Goal: Information Seeking & Learning: Learn about a topic

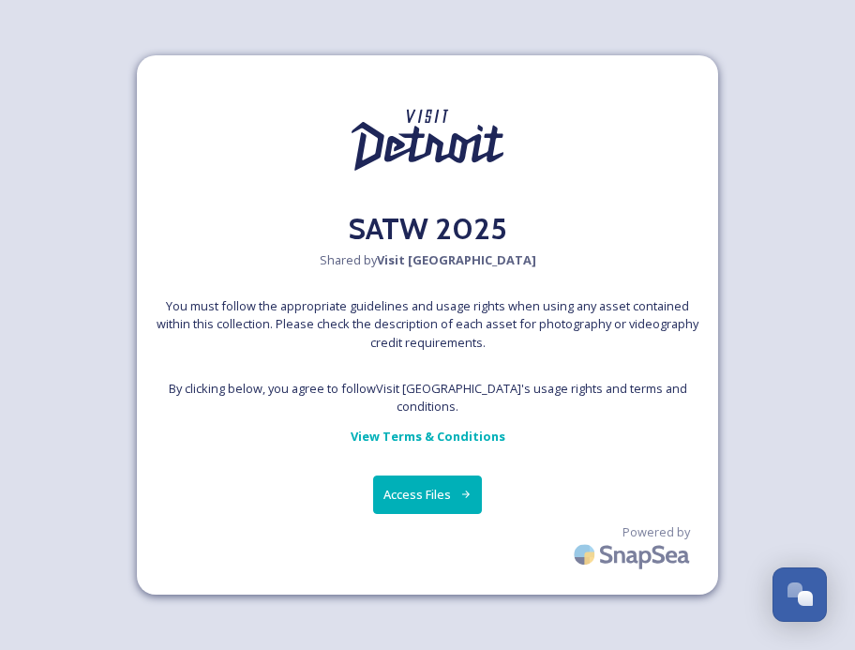
click at [414, 486] on button "Access Files" at bounding box center [428, 494] width 110 height 38
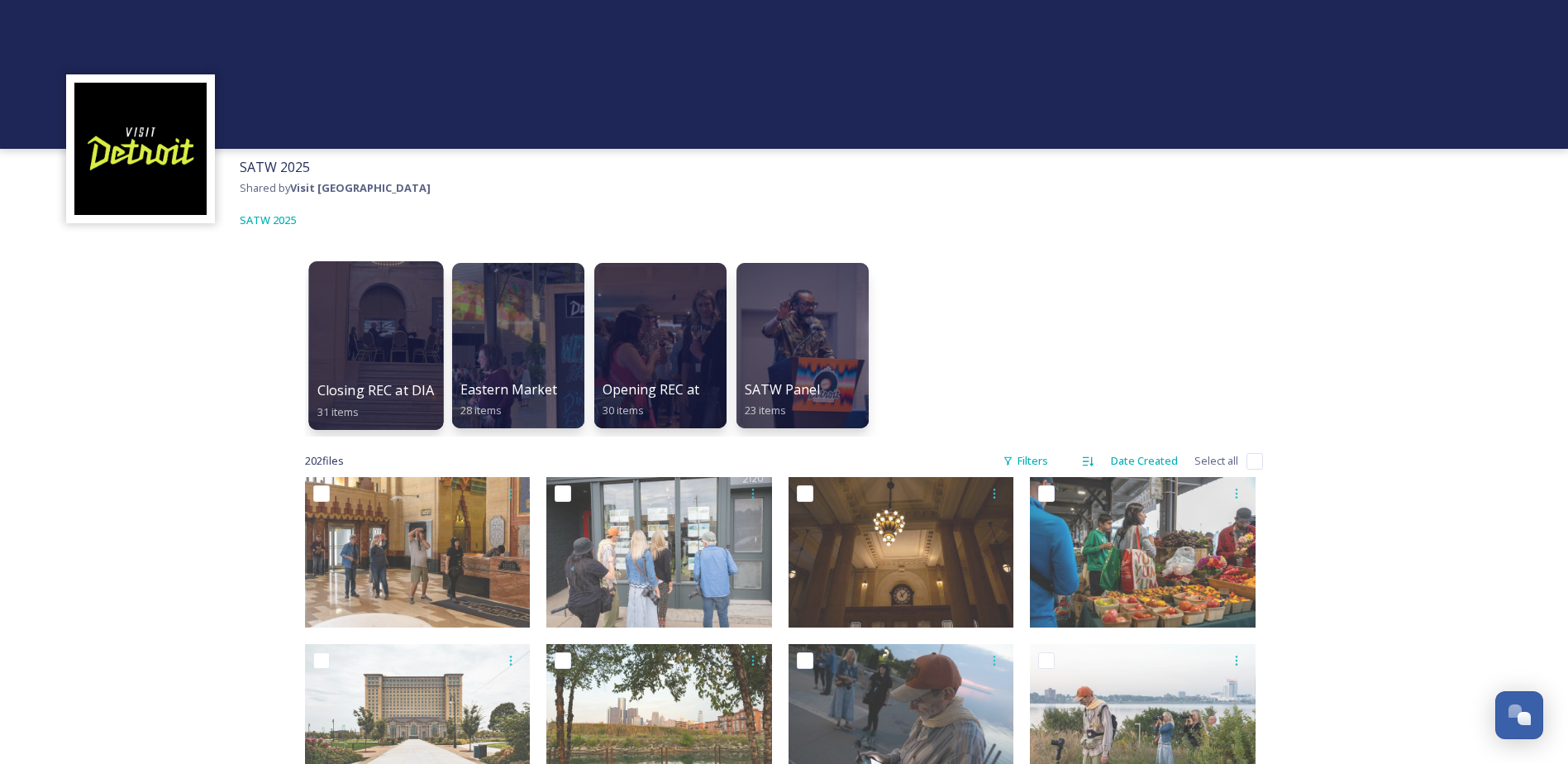
click at [376, 363] on div at bounding box center [376, 345] width 135 height 169
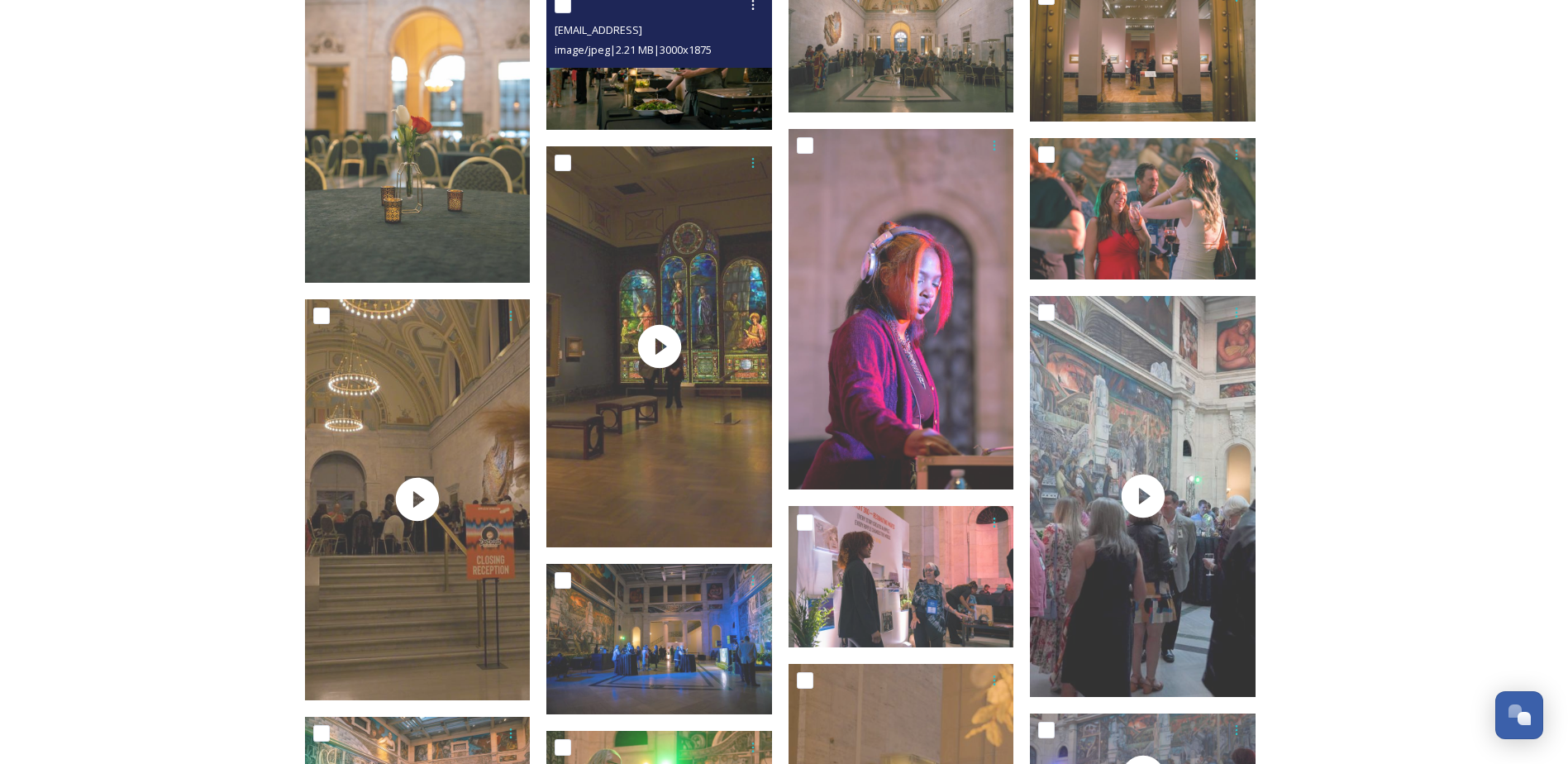
scroll to position [827, 0]
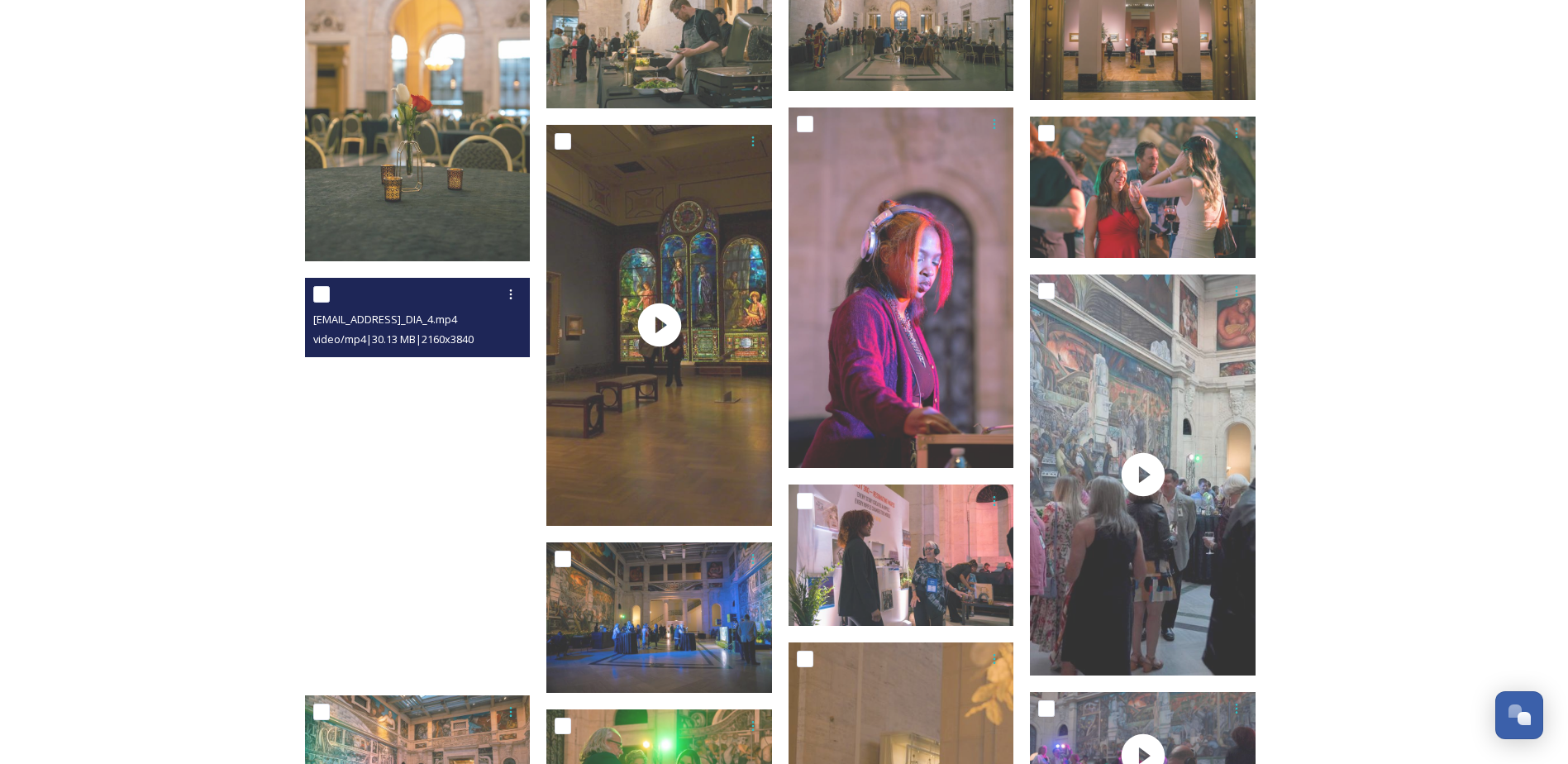
click at [418, 476] on video "ext_1758121237.451382_contactbrgtz@gmail.com-Vertical_DIA_4.mp4" at bounding box center [418, 478] width 226 height 401
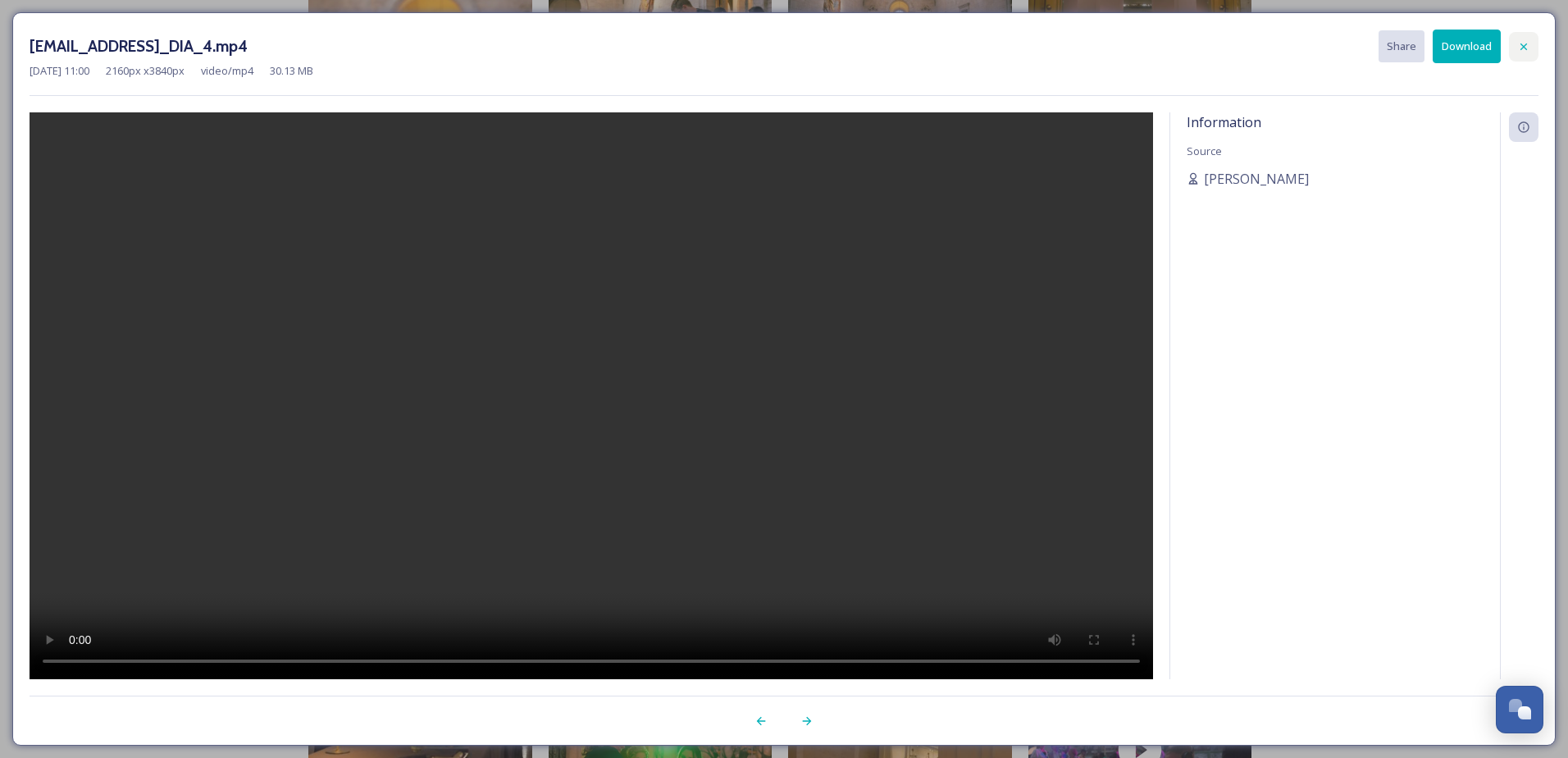
click at [1252, 44] on icon at bounding box center [1523, 46] width 13 height 13
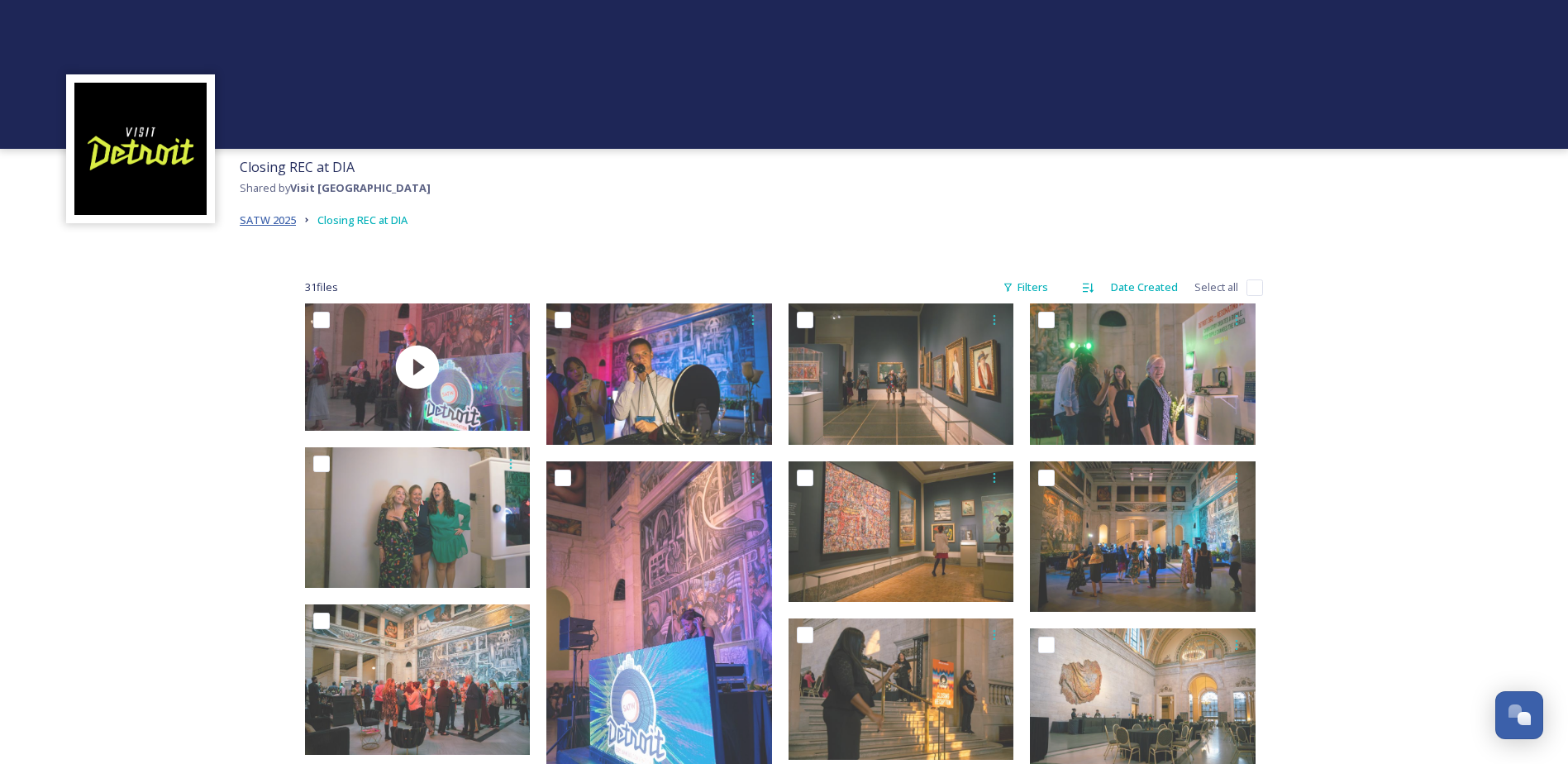
click at [271, 218] on span "SATW 2025" at bounding box center [268, 220] width 56 height 15
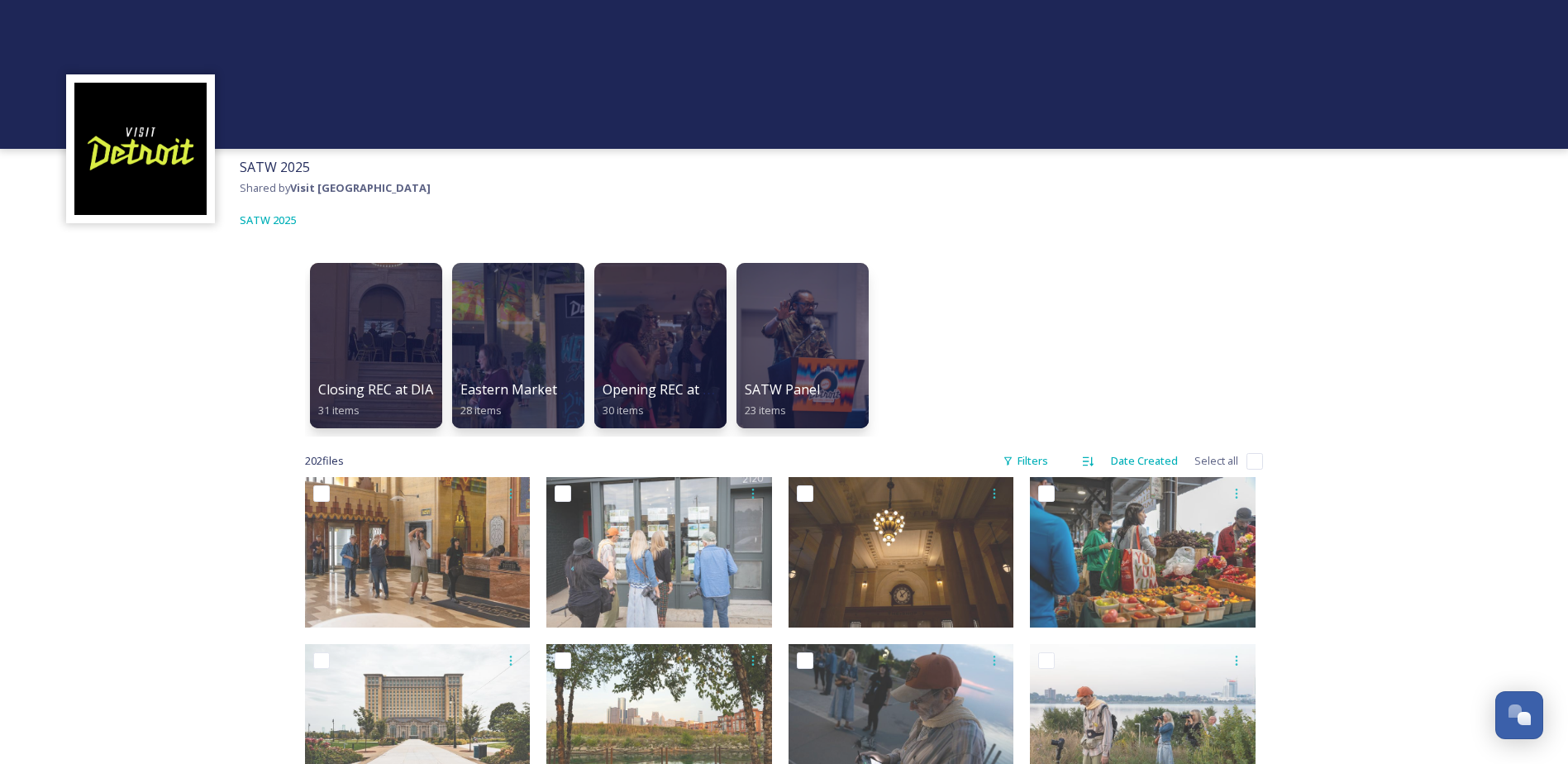
click at [1215, 292] on div "Closing REC at DIA 31 items Eastern Market Activation 28 items Opening REC at H…" at bounding box center [784, 346] width 959 height 182
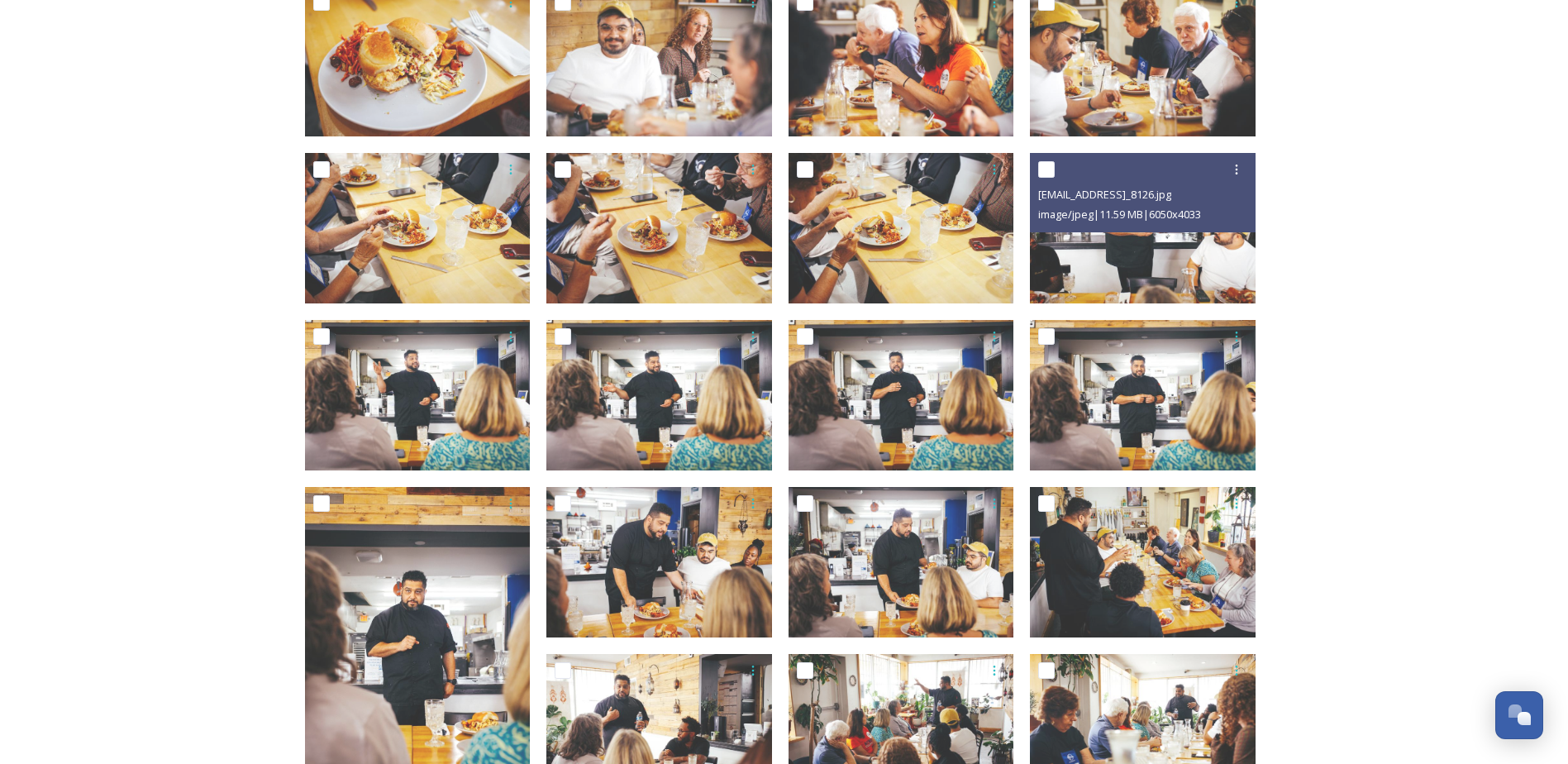
scroll to position [1075, 0]
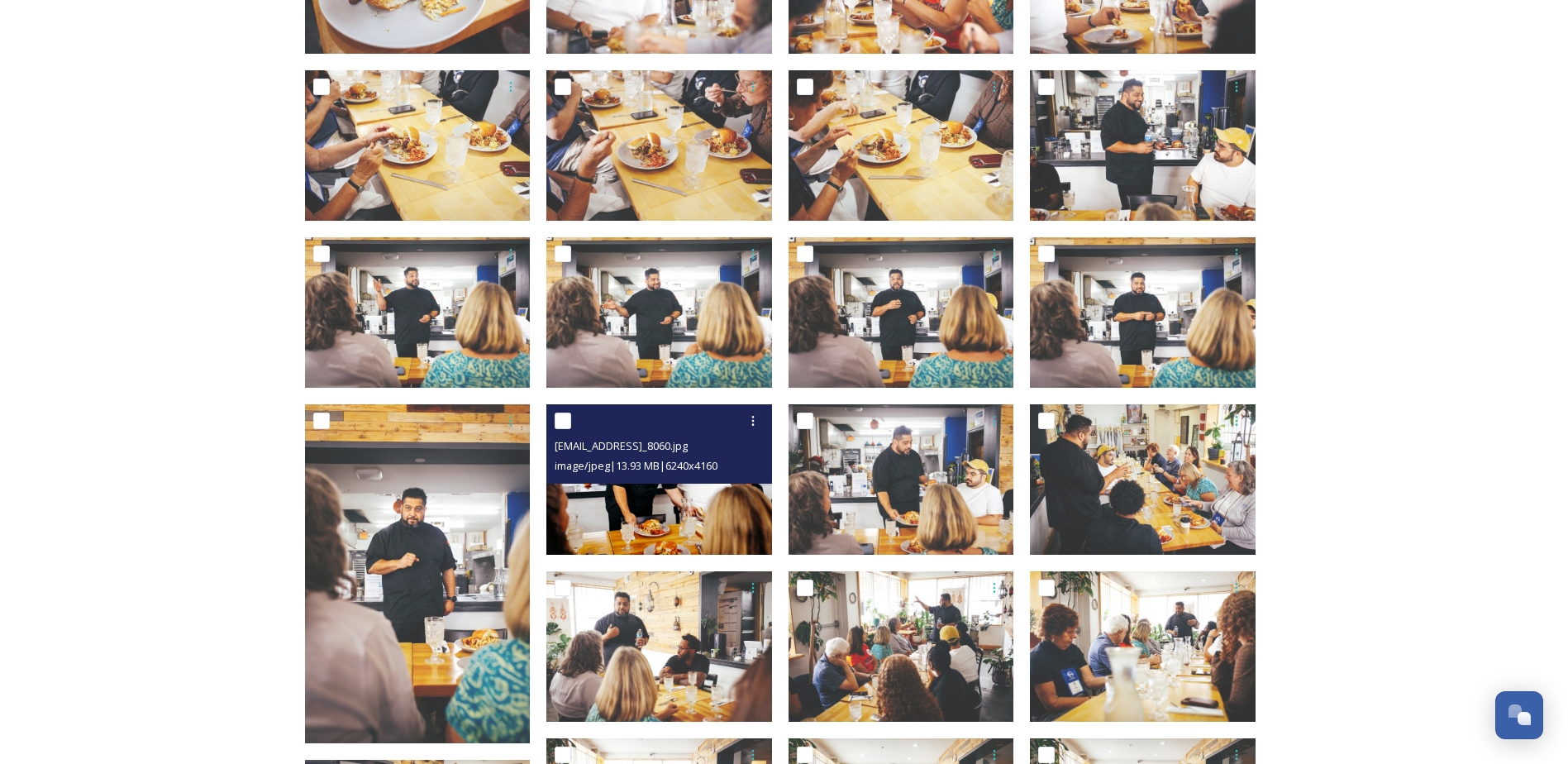
click at [688, 446] on span "ext_1758240381.31363_klockoco@gmail.com-IMG_8060.jpg" at bounding box center [621, 446] width 133 height 15
click at [666, 499] on img at bounding box center [660, 479] width 226 height 151
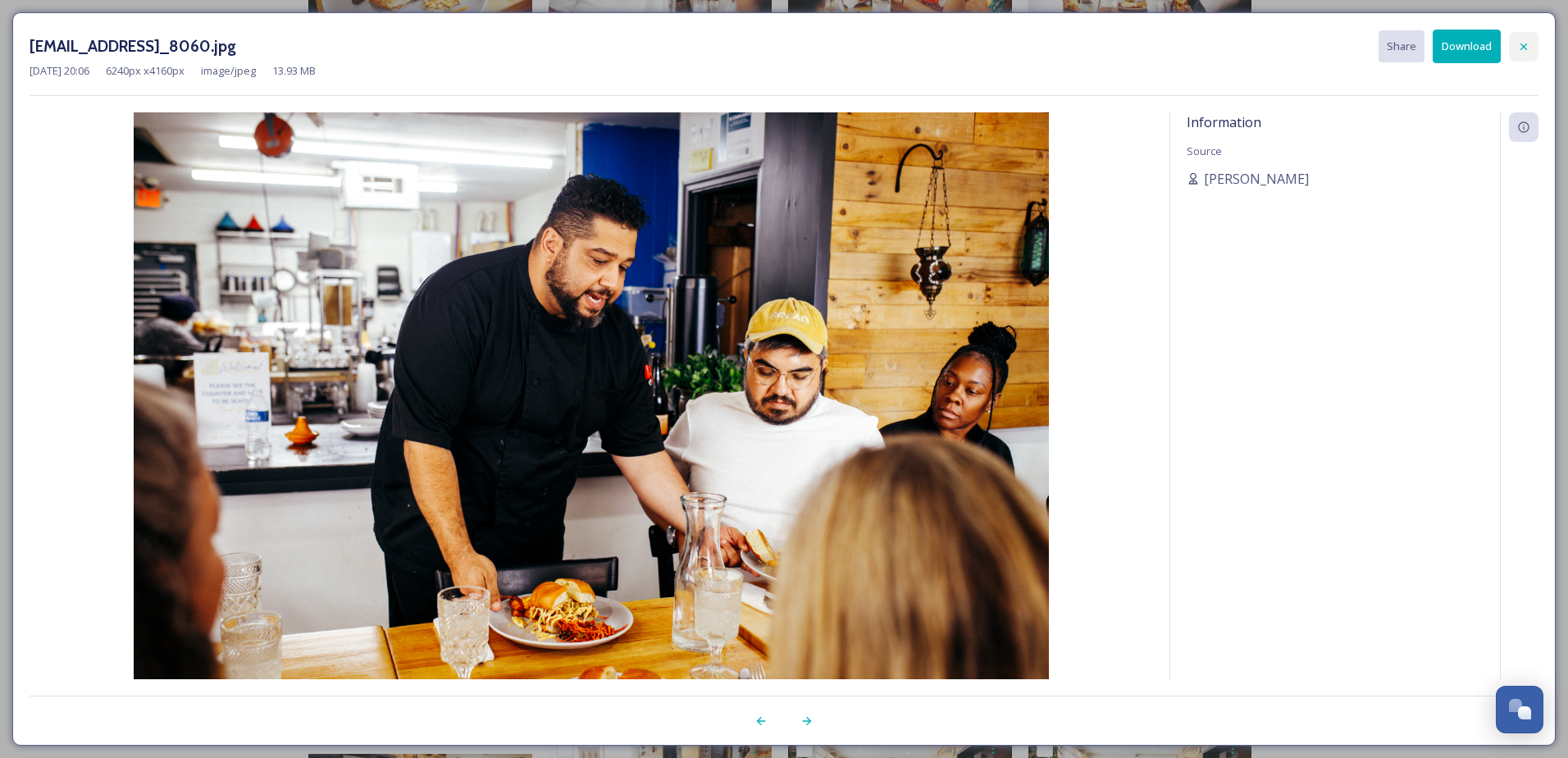
click at [1252, 46] on div at bounding box center [1524, 47] width 30 height 30
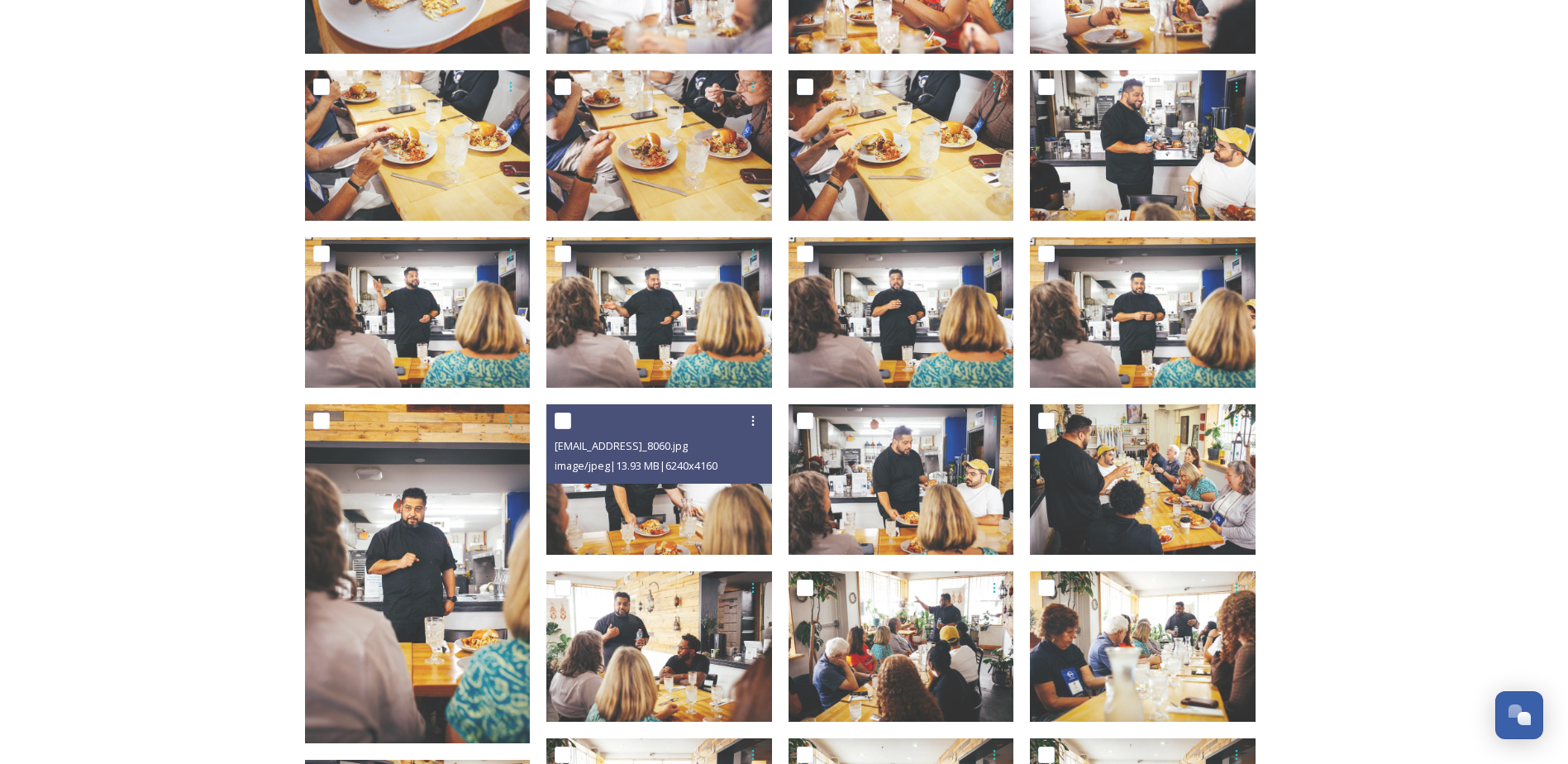
click at [210, 351] on div "SATW 2025 Shared by Visit Detroit SATW 2025 Closing REC at DIA 31 items Eastern…" at bounding box center [784, 664] width 1568 height 3479
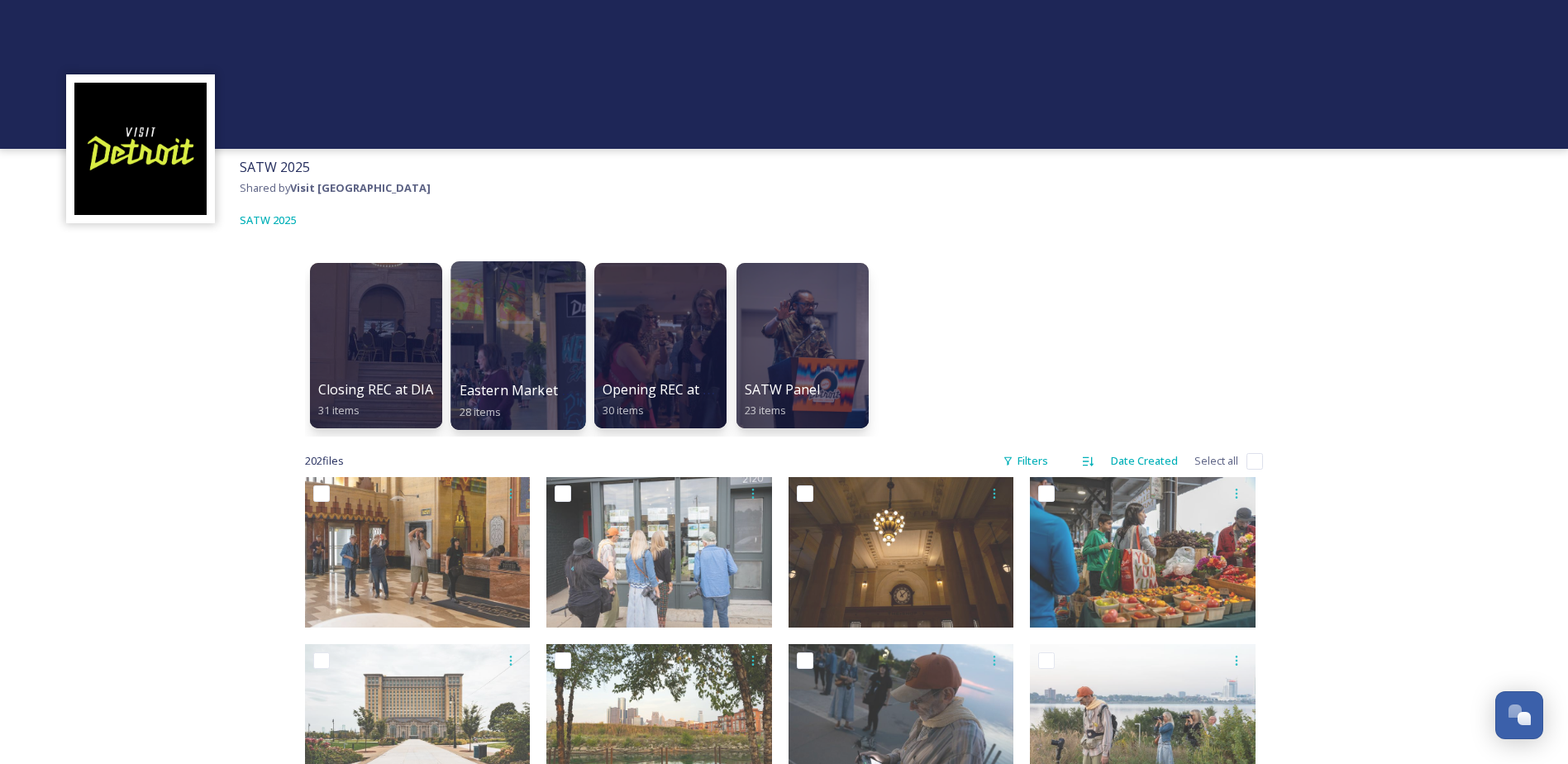
click at [496, 370] on div at bounding box center [518, 345] width 135 height 169
click at [372, 349] on div at bounding box center [376, 345] width 135 height 169
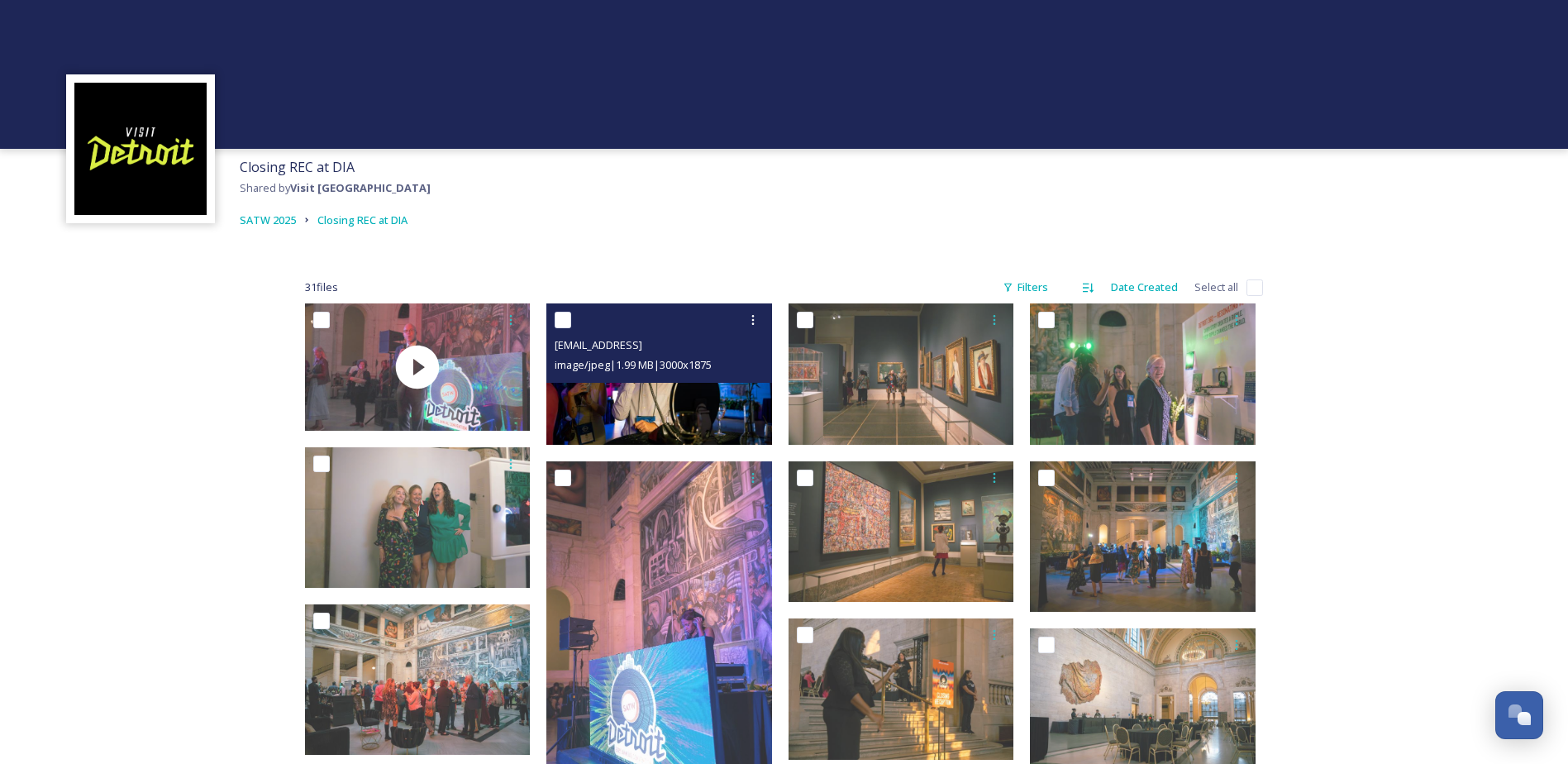
click at [706, 396] on img at bounding box center [660, 374] width 226 height 141
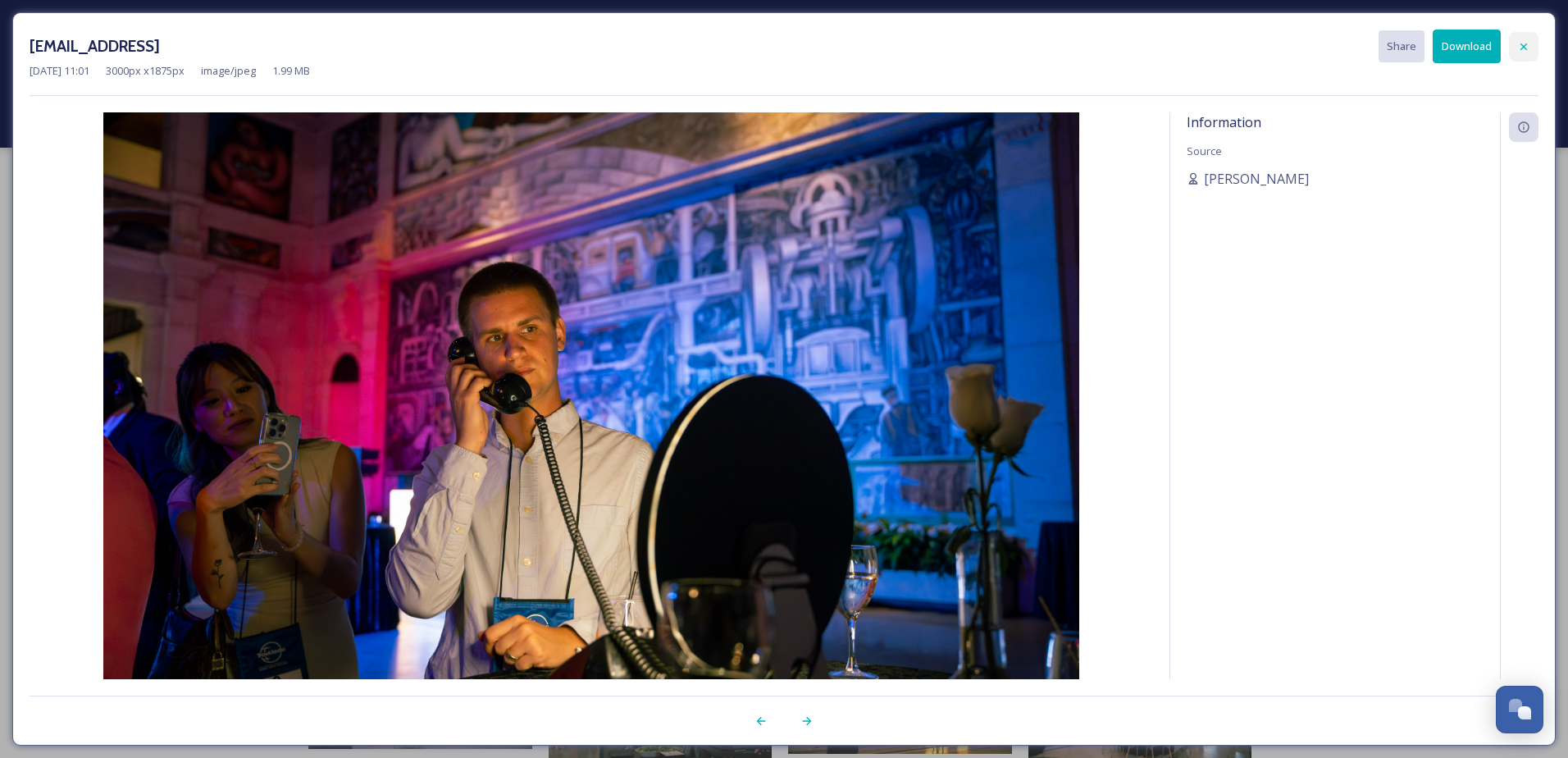
click at [1252, 44] on icon at bounding box center [1523, 46] width 13 height 13
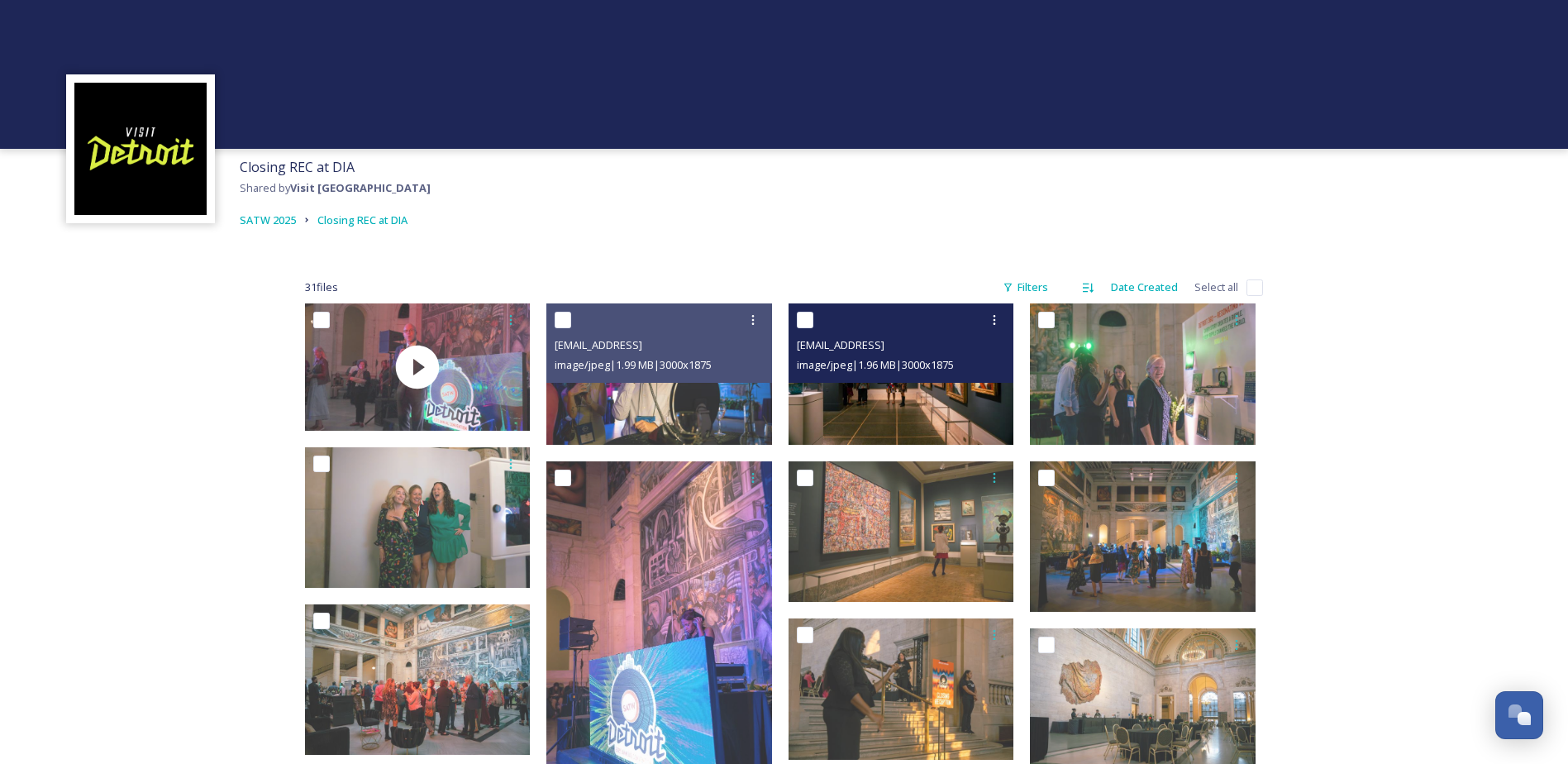
click at [918, 392] on img at bounding box center [901, 374] width 226 height 141
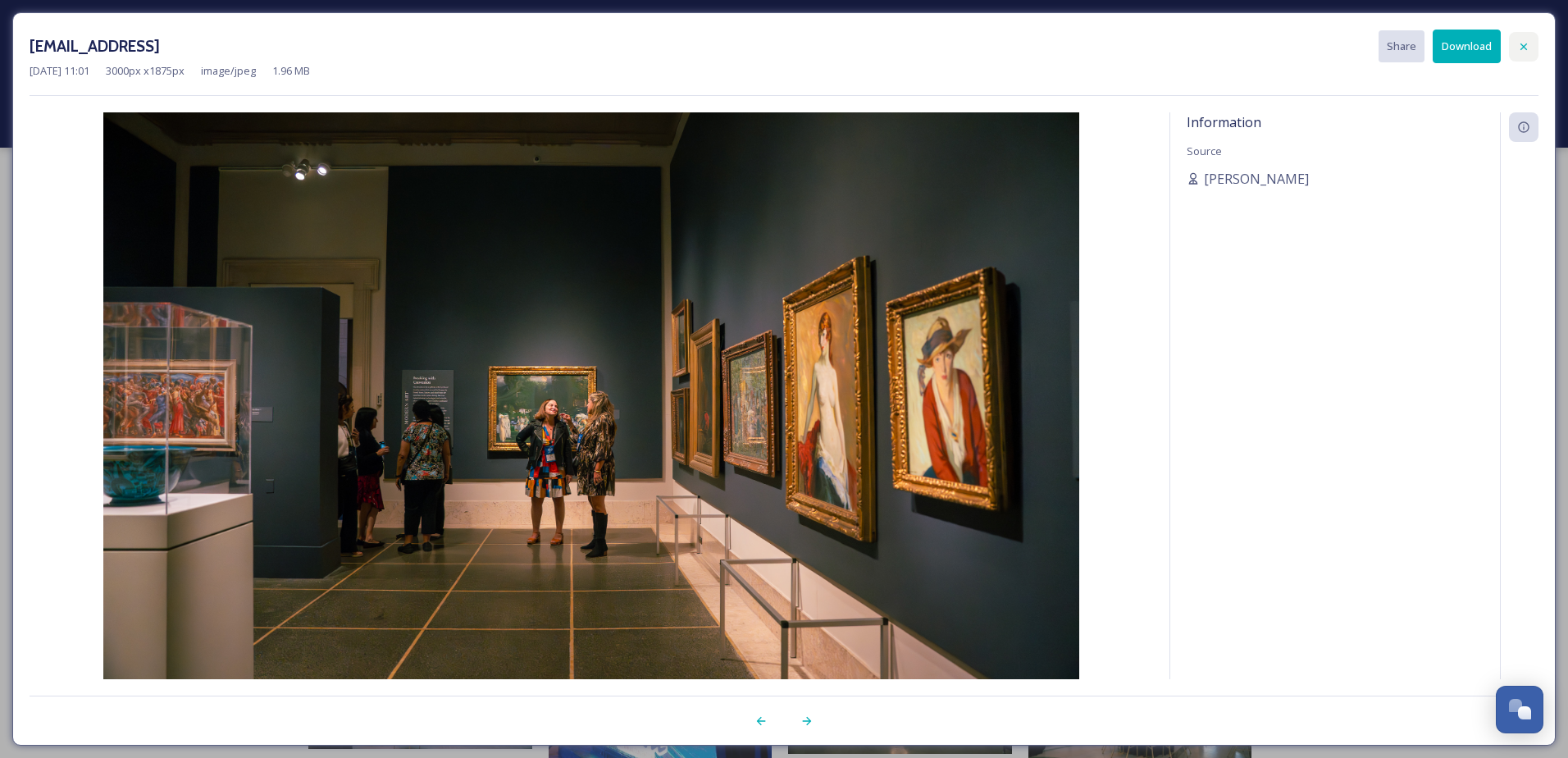
click at [1252, 55] on div at bounding box center [1524, 47] width 30 height 30
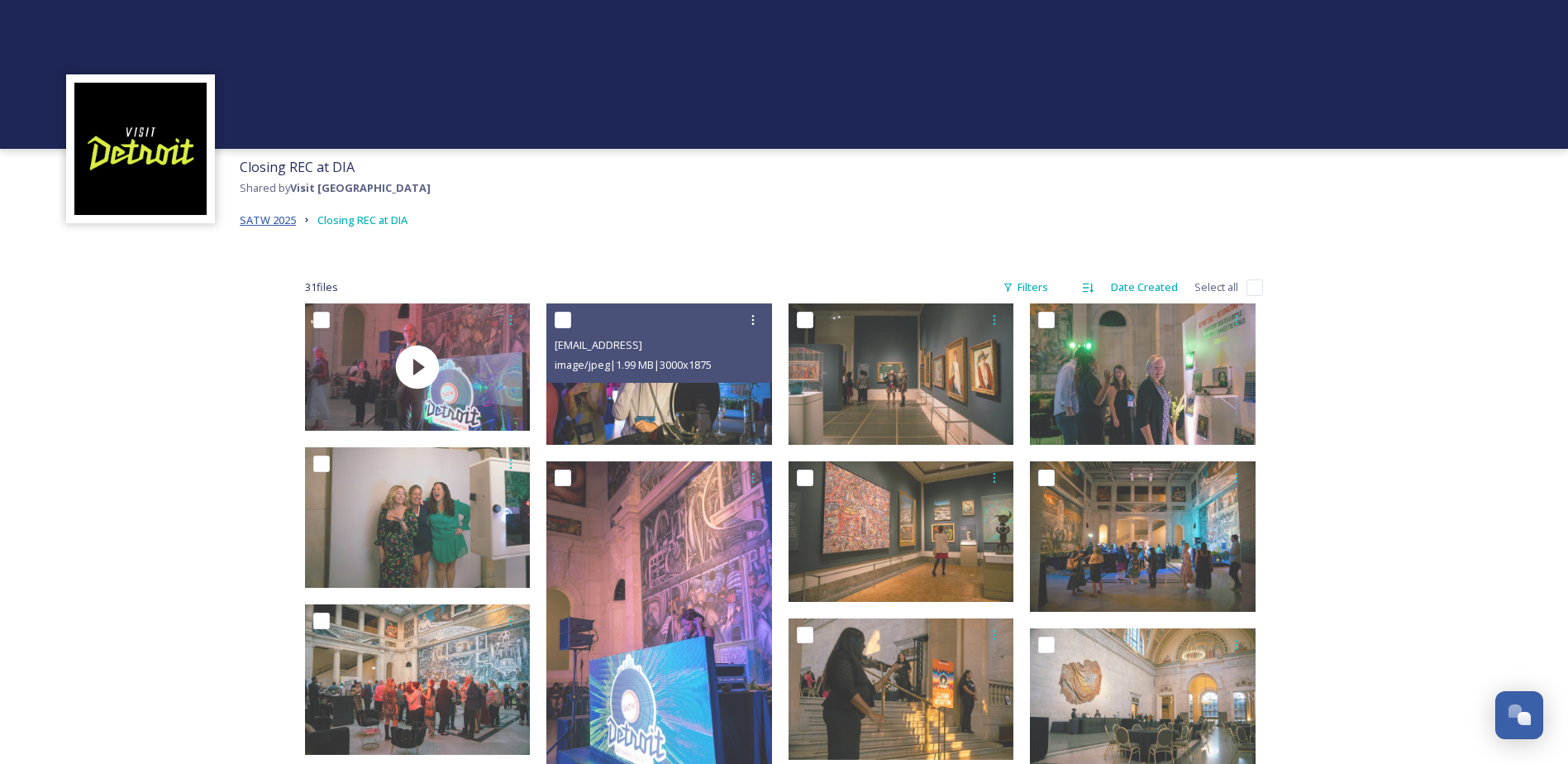
click at [260, 213] on span "SATW 2025" at bounding box center [268, 220] width 56 height 15
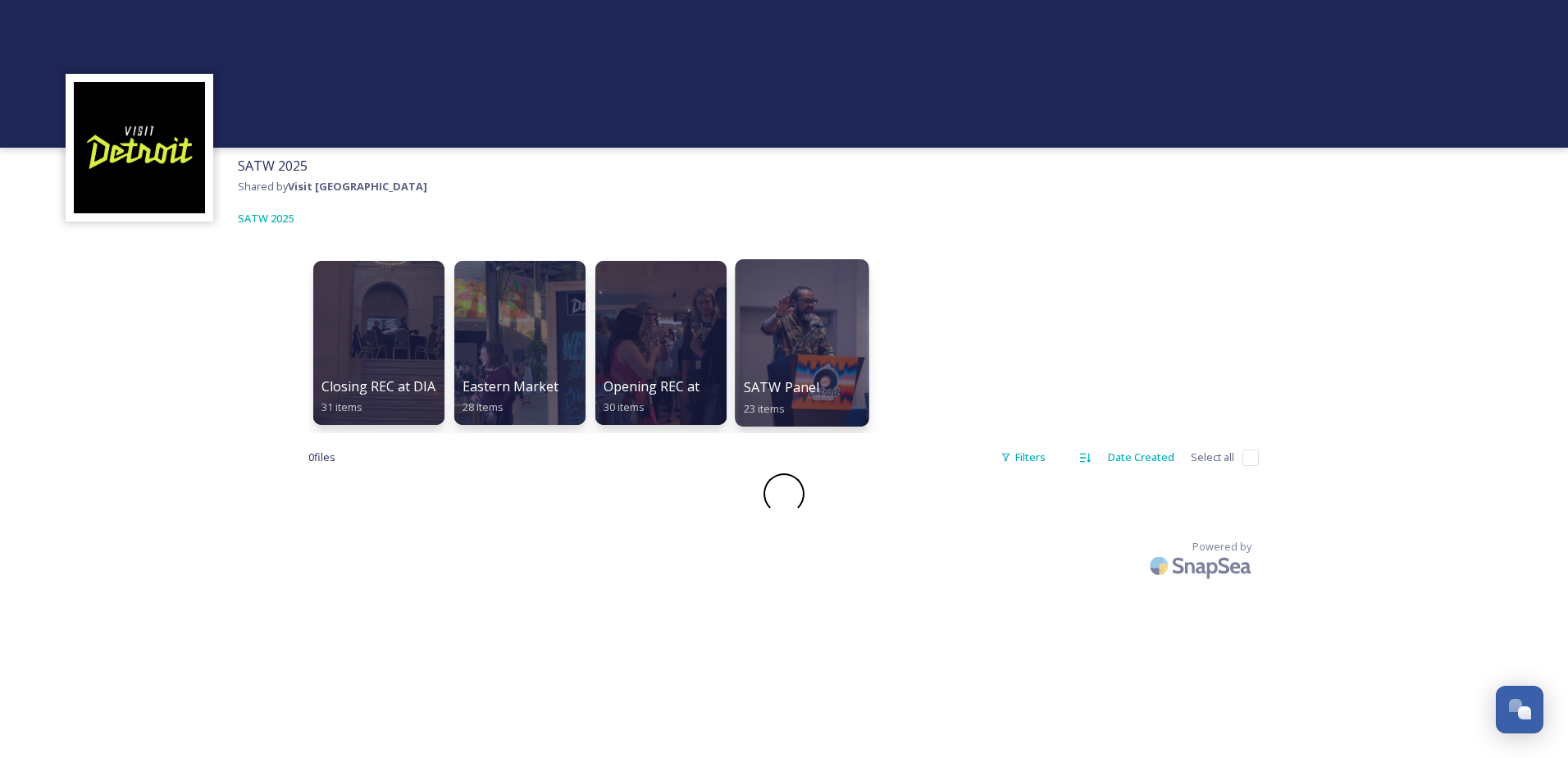
click at [822, 346] on div at bounding box center [802, 342] width 134 height 167
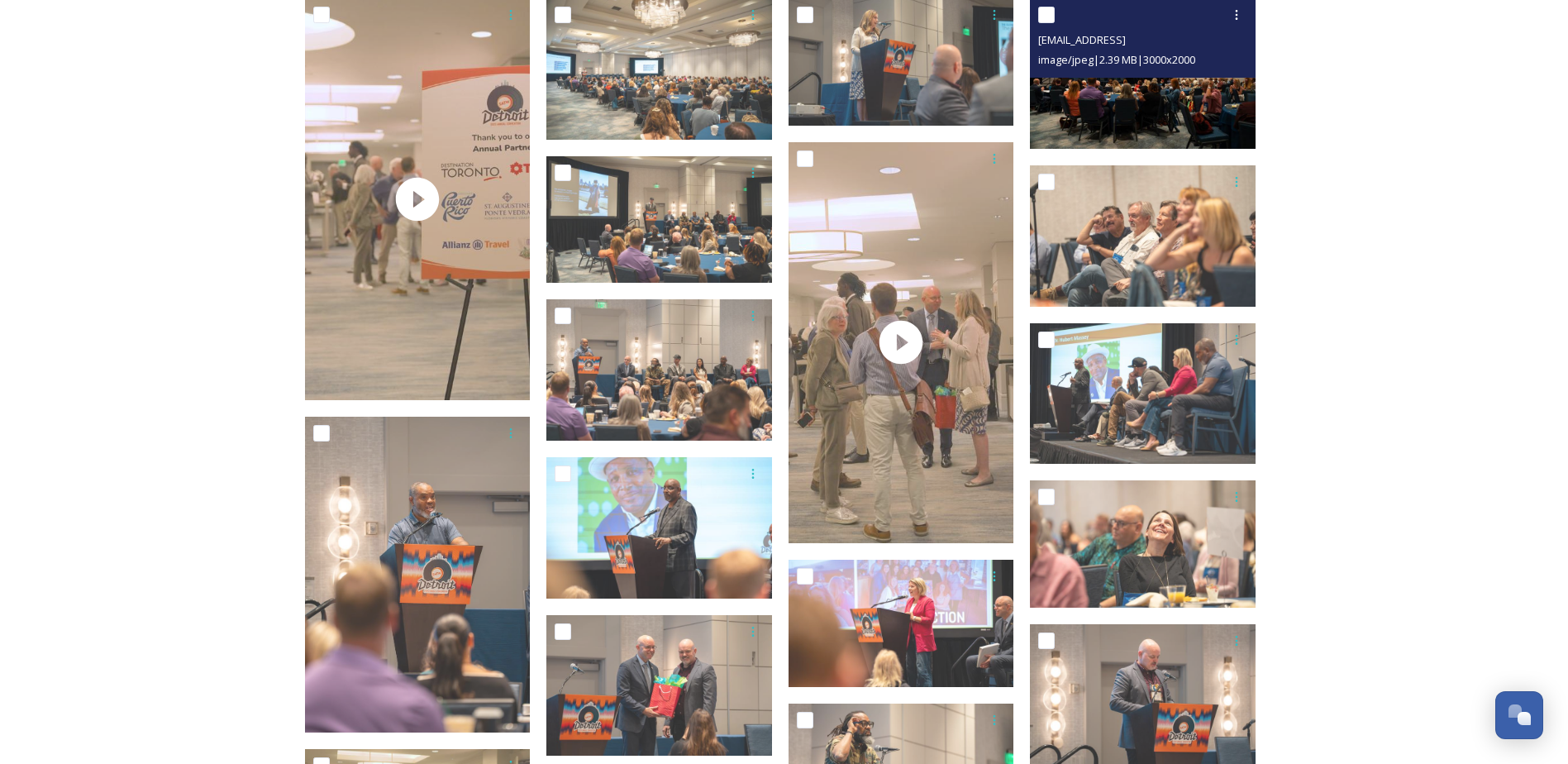
scroll to position [331, 0]
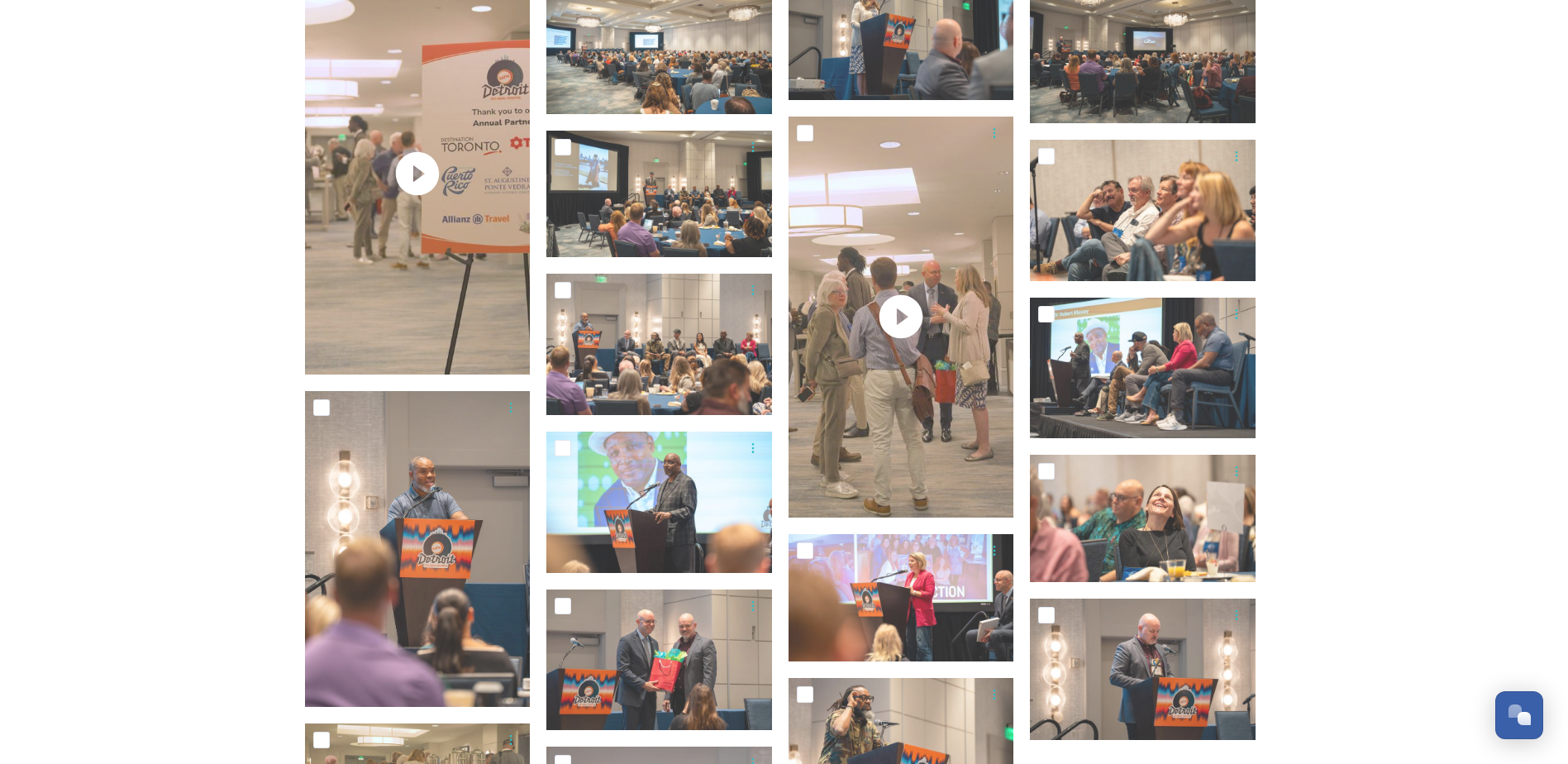
click at [1262, 459] on div "SATW Panel Shared by Visit Detroit SATW 2025 SATW Panel 23 file s Filters Date …" at bounding box center [784, 729] width 1568 height 2119
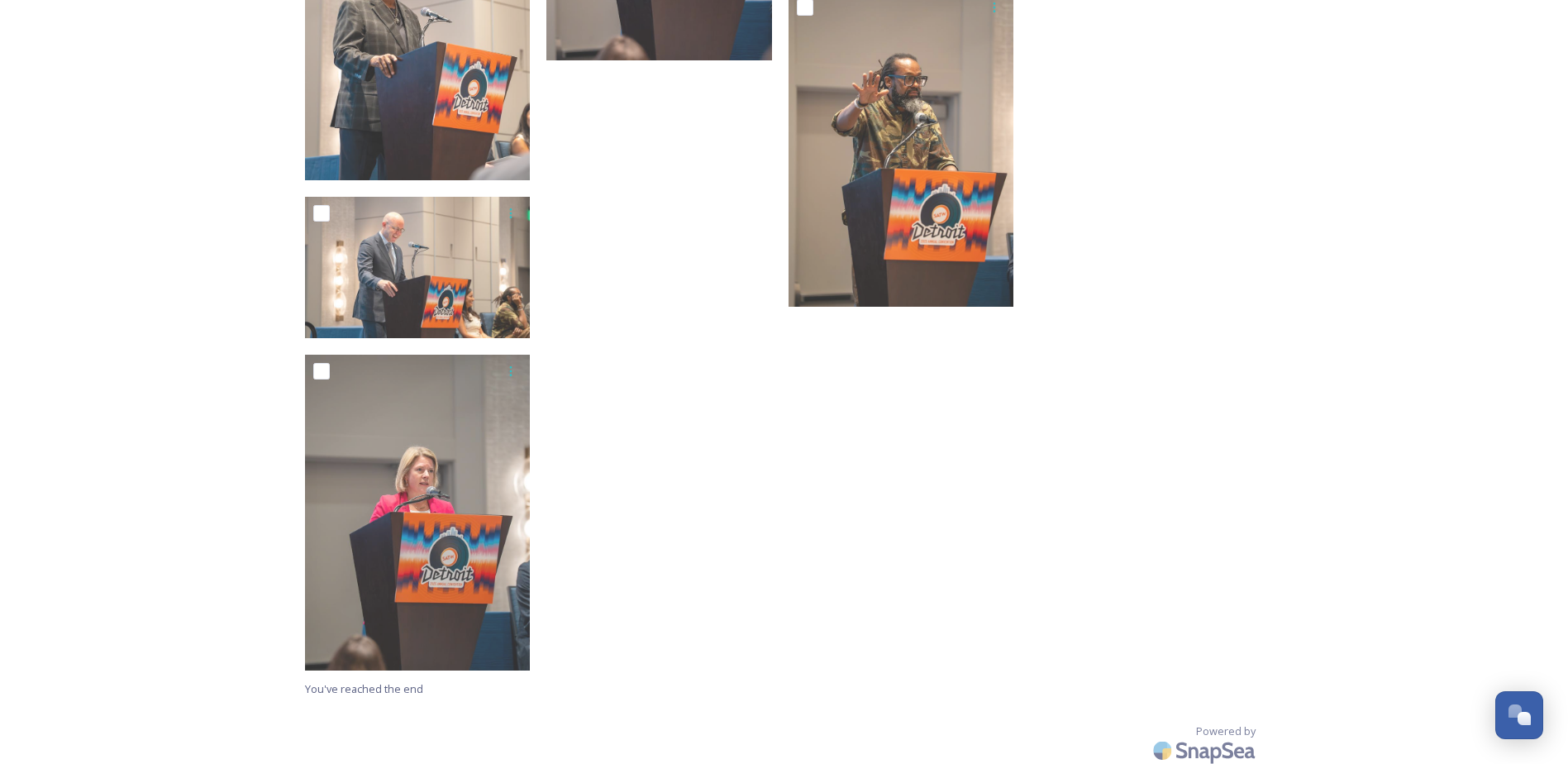
scroll to position [1354, 0]
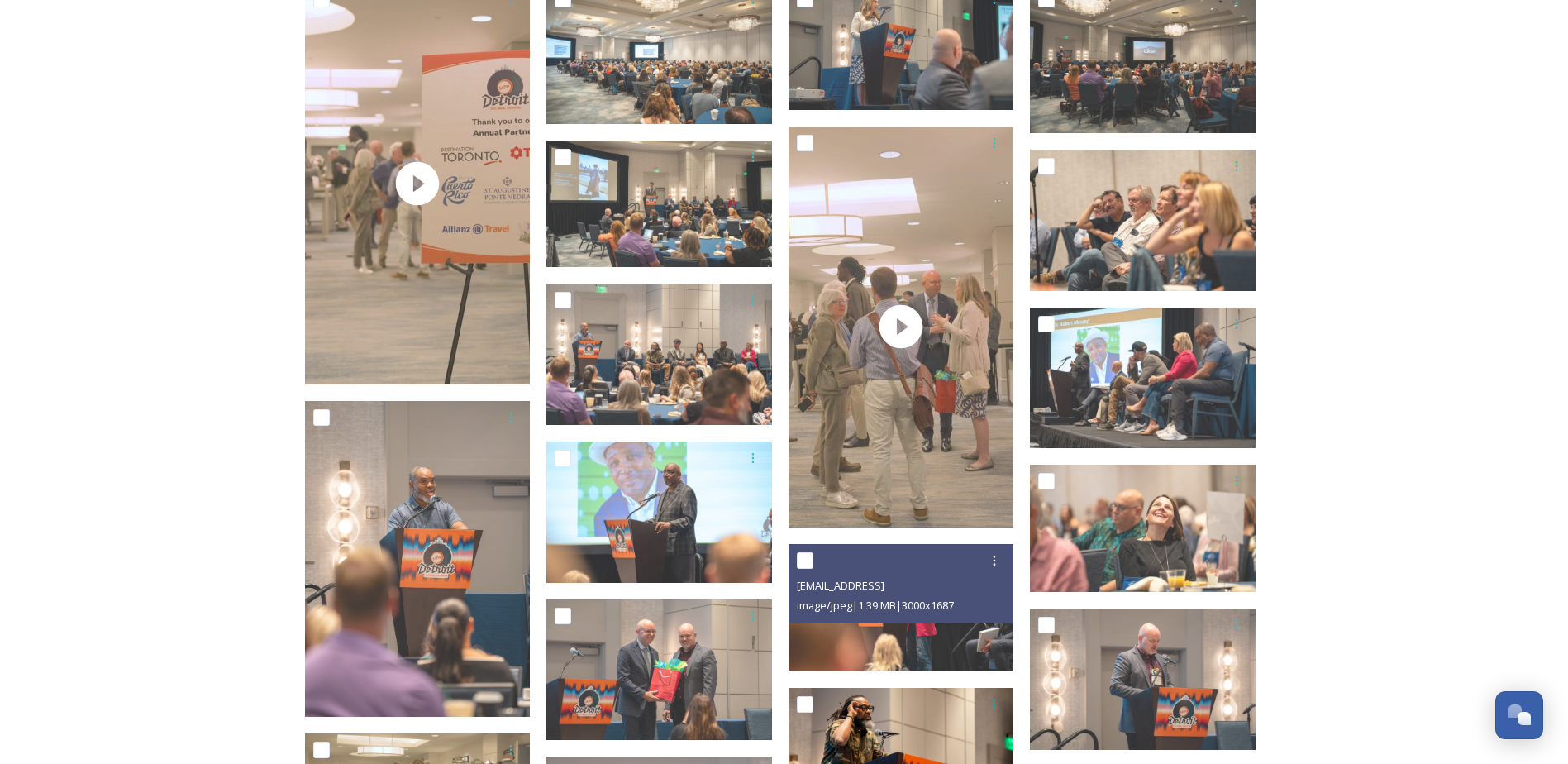
scroll to position [0, 0]
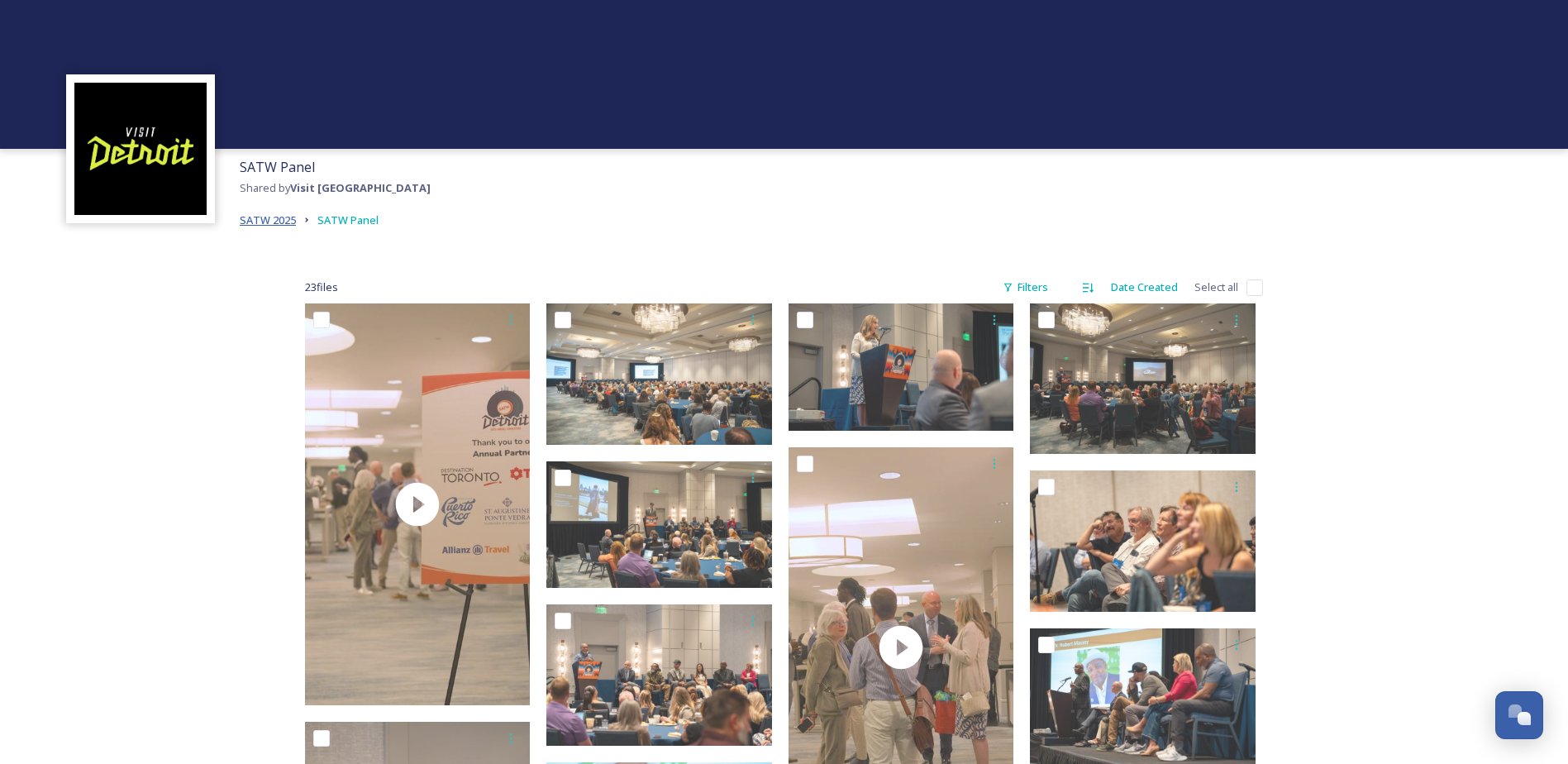
click at [256, 221] on span "SATW 2025" at bounding box center [268, 220] width 56 height 15
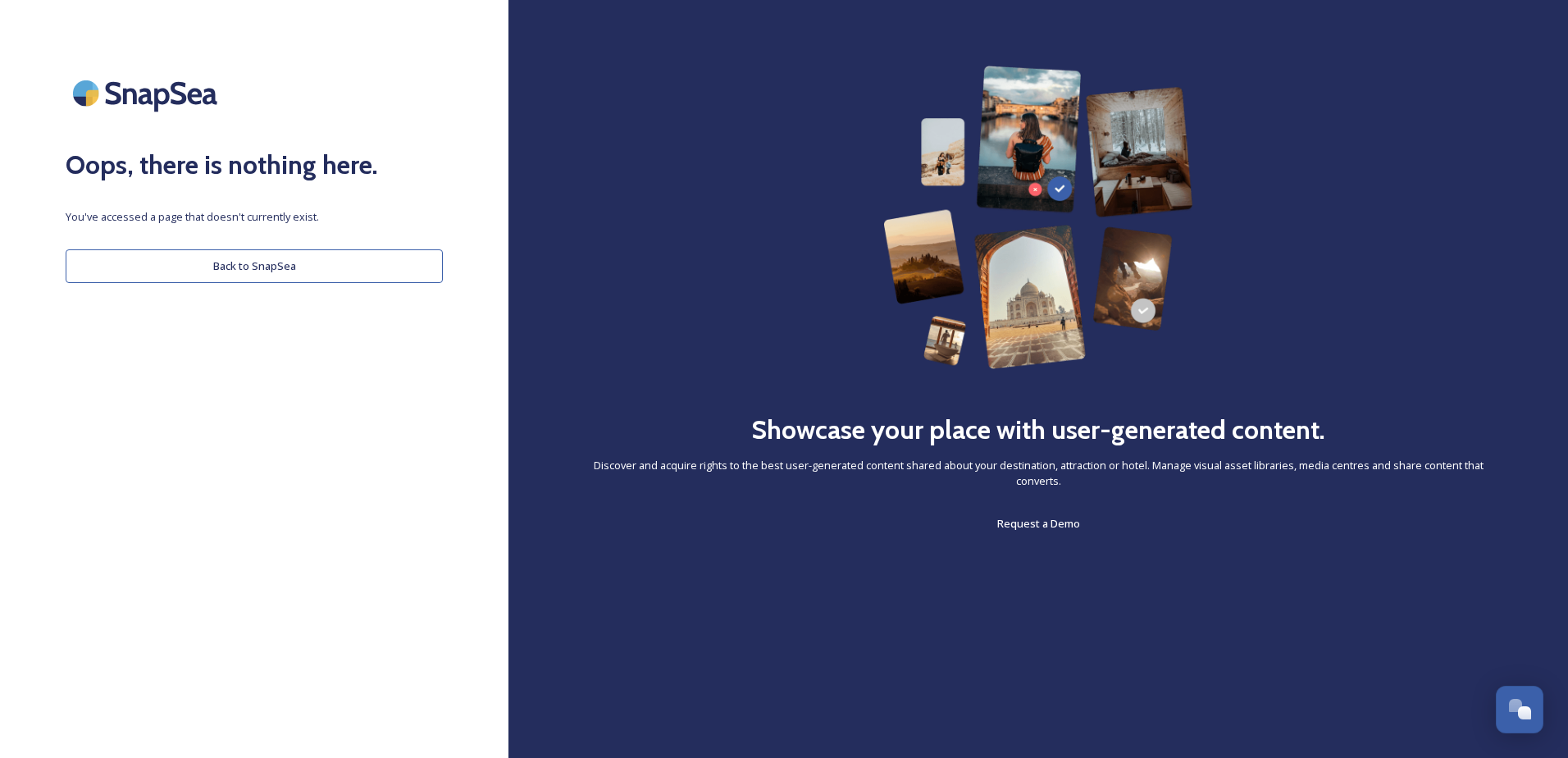
click at [256, 269] on button "Back to SnapSea" at bounding box center [254, 266] width 377 height 33
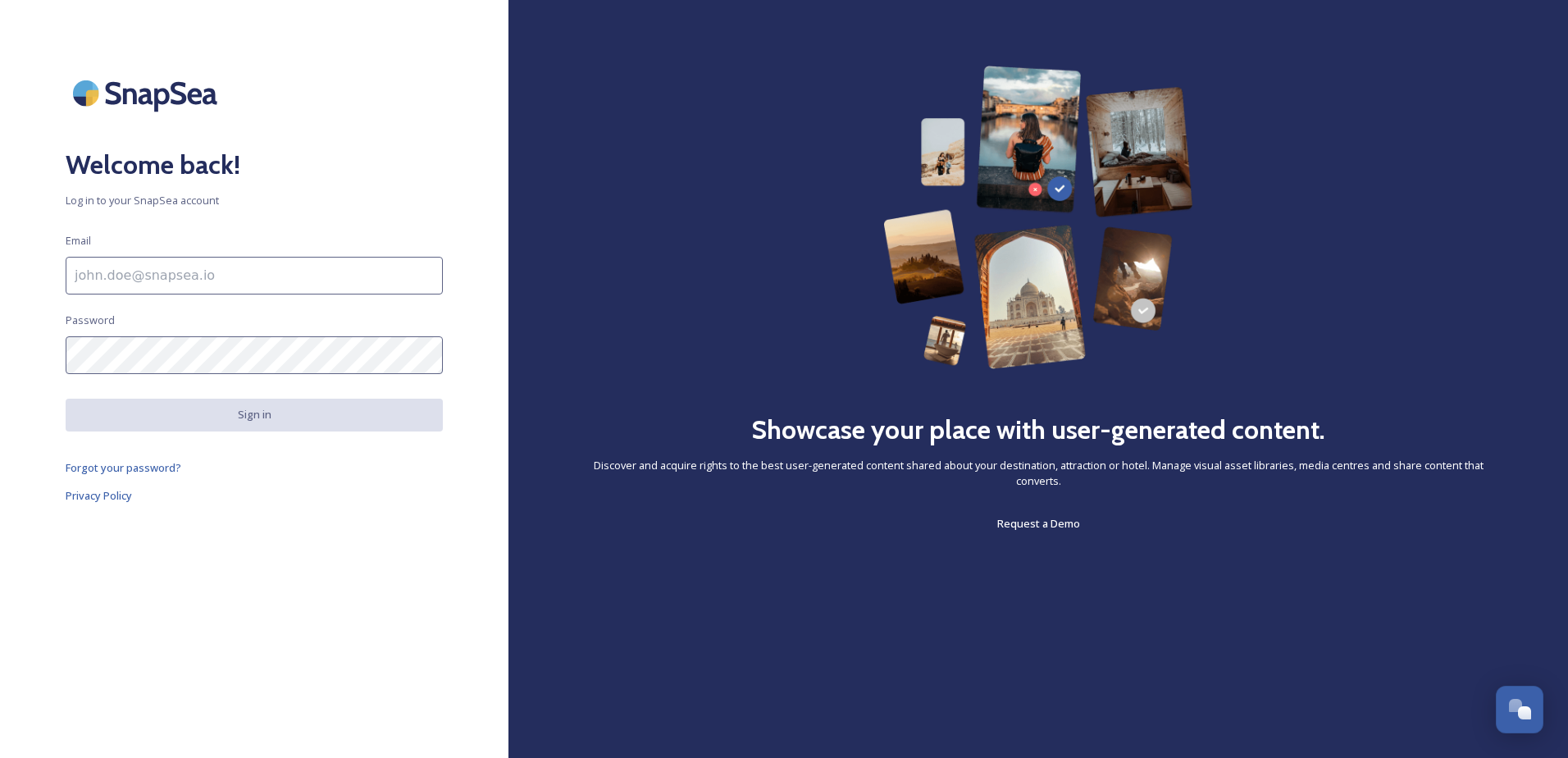
click at [318, 278] on input at bounding box center [254, 275] width 377 height 38
type input "[EMAIL_ADDRESS][DOMAIN_NAME]"
